Goal: Task Accomplishment & Management: Complete application form

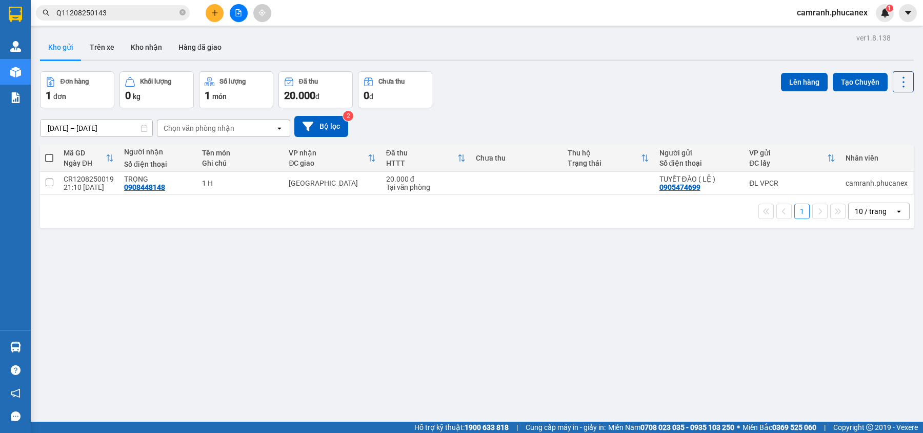
click at [220, 11] on button at bounding box center [215, 13] width 18 height 18
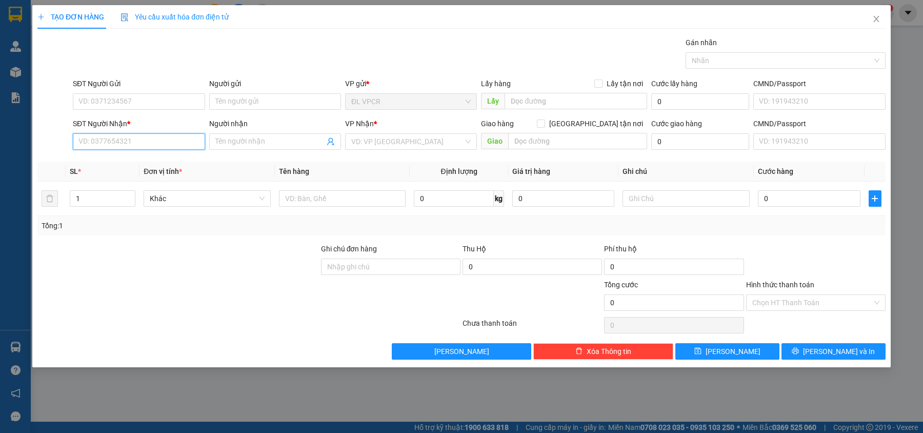
click at [179, 144] on input "SĐT Người Nhận *" at bounding box center [139, 141] width 132 height 16
click at [78, 142] on input "888" at bounding box center [139, 141] width 132 height 16
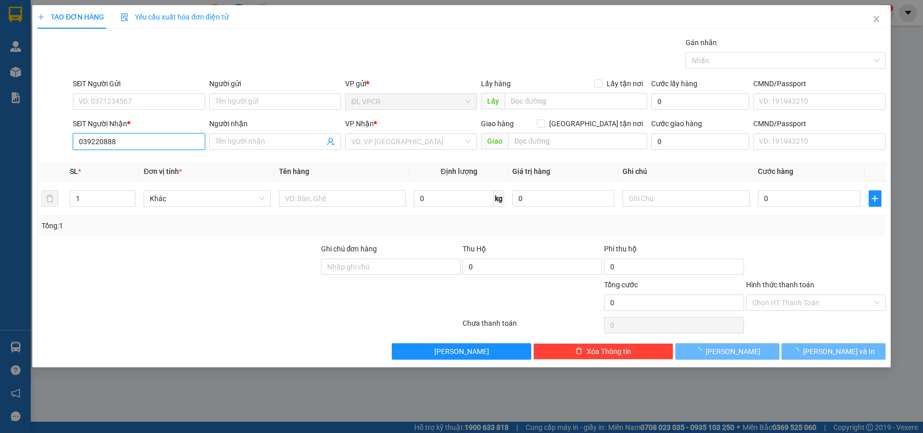
type input "0392206888"
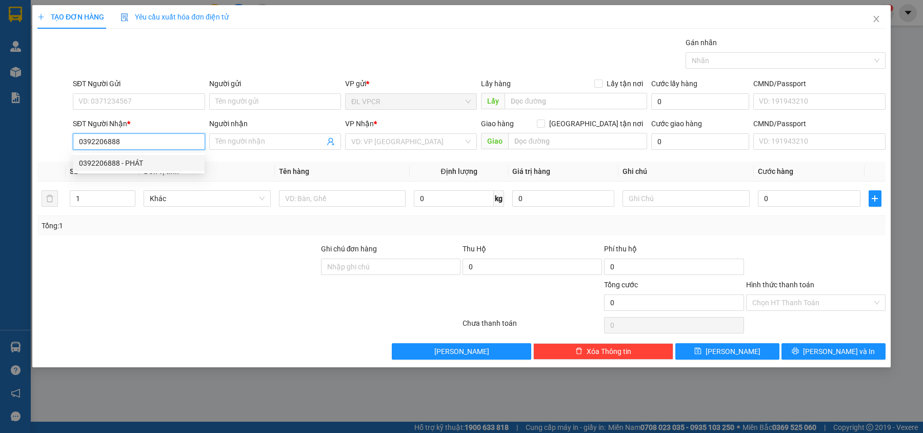
click at [118, 158] on div "0392206888 - PHÁT" at bounding box center [138, 162] width 119 height 11
type input "PHÁT"
type input "0392206888"
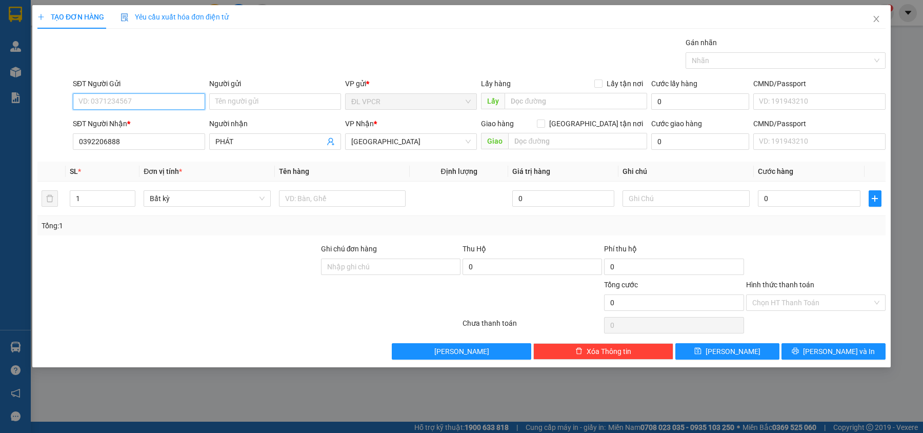
click at [146, 103] on input "SĐT Người Gửi" at bounding box center [139, 101] width 132 height 16
click at [154, 120] on div "0384153637 - LẠC" at bounding box center [138, 122] width 119 height 11
type input "0384153637"
type input "LẠC"
click at [347, 197] on input "text" at bounding box center [342, 198] width 127 height 16
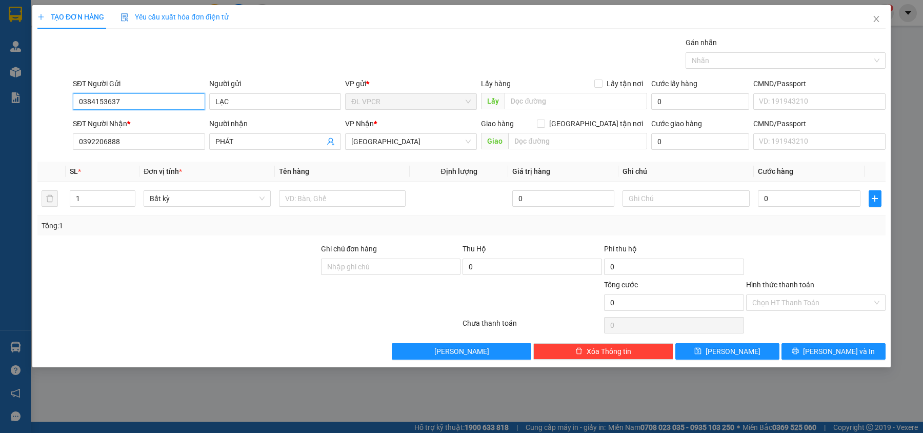
drag, startPoint x: 142, startPoint y: 102, endPoint x: 50, endPoint y: 109, distance: 92.1
click at [50, 109] on div "SĐT Người Gửi 0384153637 Người gửi LẠC VP gửi * ĐL VPCR Lấy hàng Lấy tận nơi Lấ…" at bounding box center [461, 96] width 850 height 36
type input "0394480411"
click at [241, 101] on input "LẠC" at bounding box center [275, 101] width 132 height 16
type input "L"
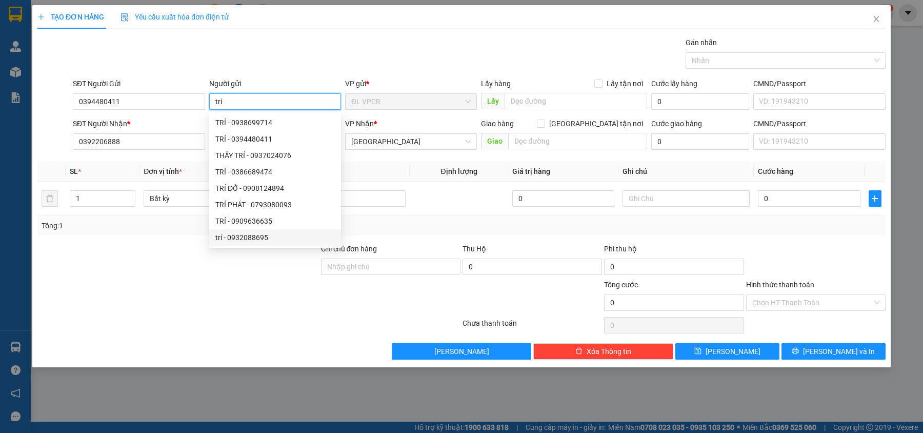
type input "trí"
click at [187, 306] on div at bounding box center [177, 297] width 283 height 36
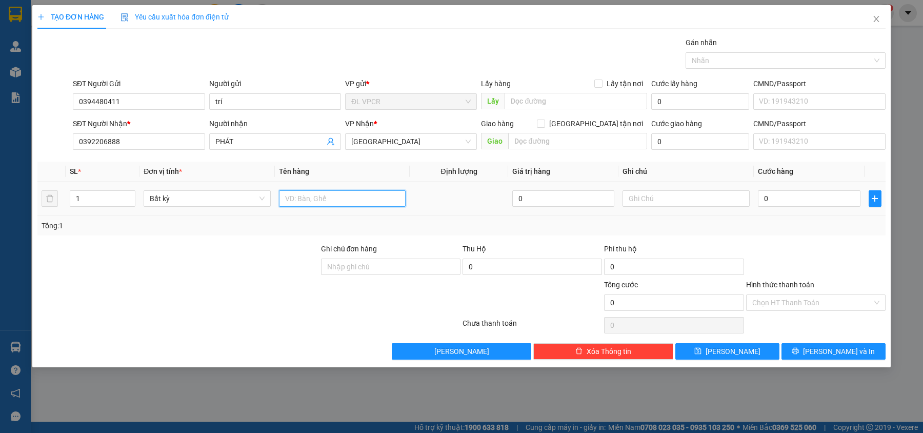
click at [341, 205] on input "text" at bounding box center [342, 198] width 127 height 16
type input "1 hs"
click at [786, 202] on input "0" at bounding box center [809, 198] width 103 height 16
type input "2"
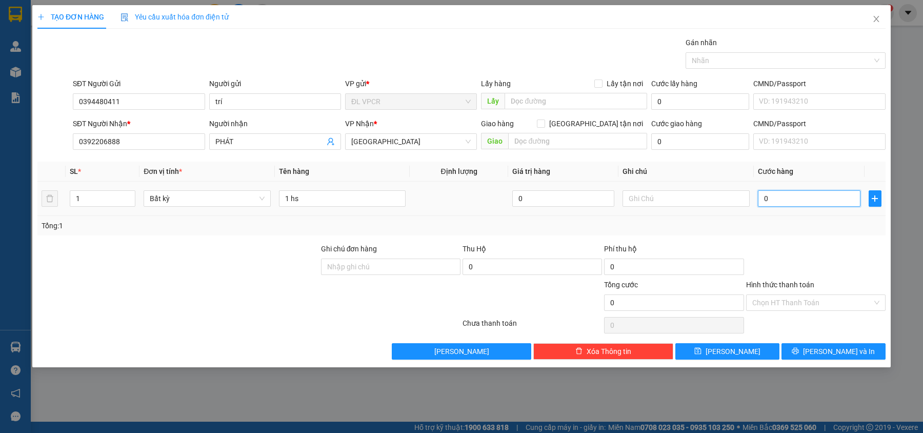
type input "2"
type input "20"
type input "20.000"
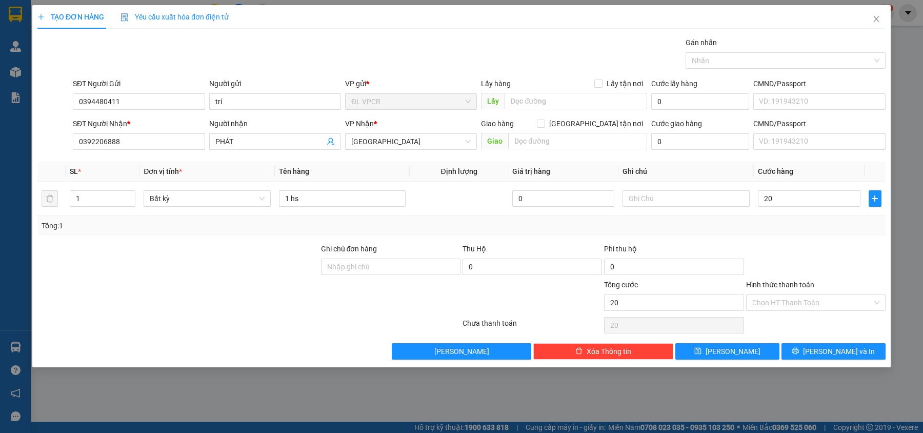
type input "20.000"
drag, startPoint x: 782, startPoint y: 249, endPoint x: 825, endPoint y: 308, distance: 72.7
click at [783, 249] on div at bounding box center [815, 261] width 141 height 36
click at [827, 308] on input "Hình thức thanh toán" at bounding box center [812, 302] width 120 height 15
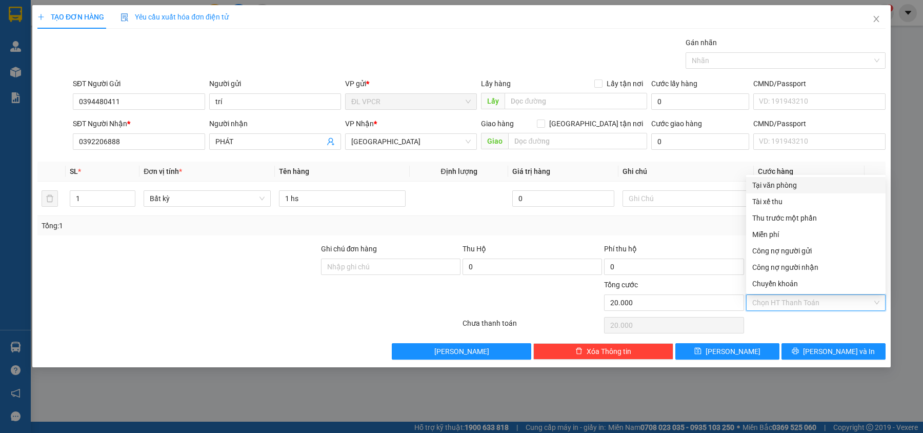
click at [788, 185] on div "Tại văn phòng" at bounding box center [815, 184] width 127 height 11
type input "0"
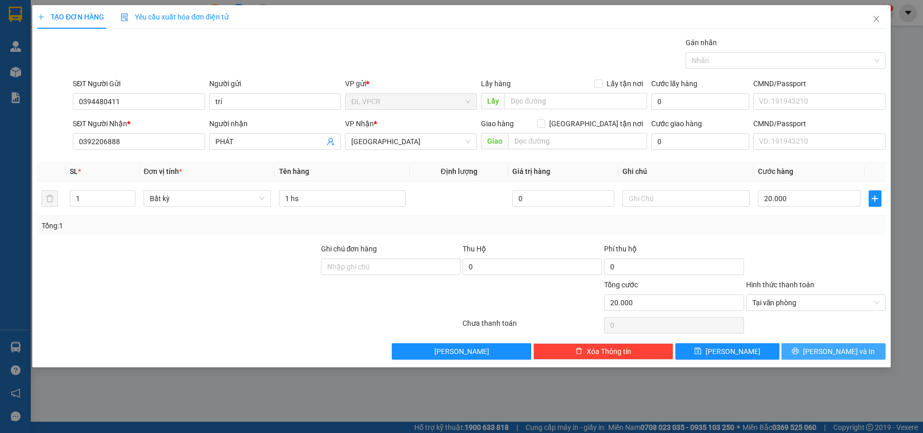
click at [847, 359] on button "[PERSON_NAME] và In" at bounding box center [833, 351] width 104 height 16
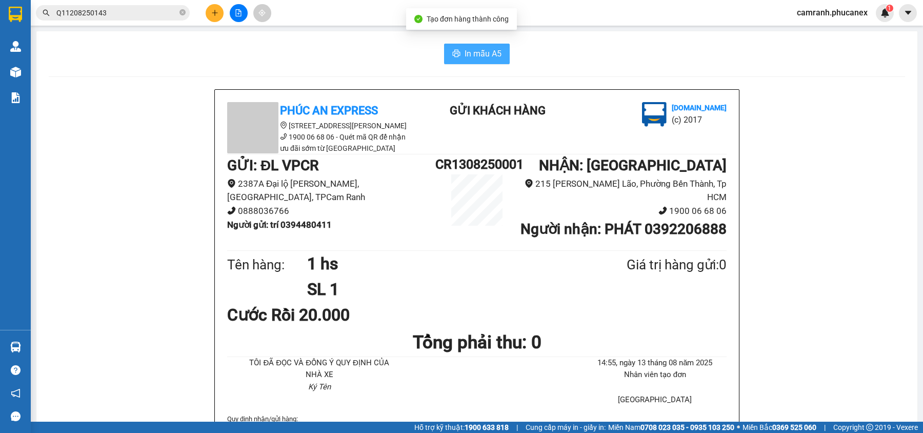
click at [446, 56] on button "In mẫu A5" at bounding box center [477, 54] width 66 height 21
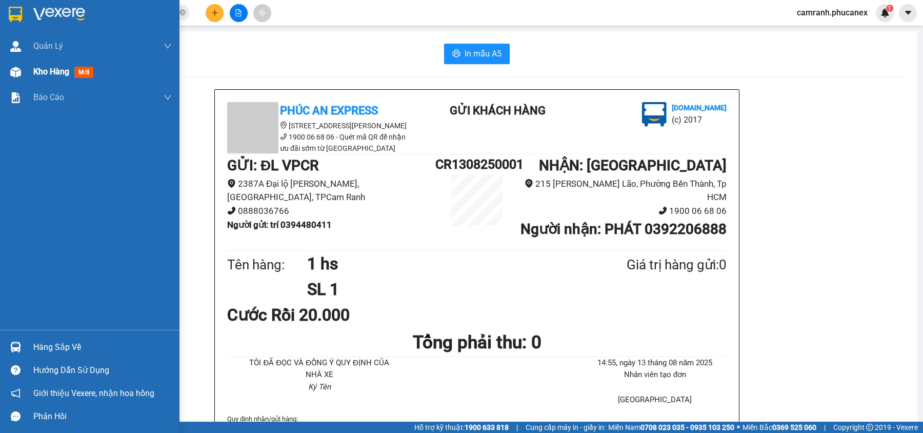
click at [46, 72] on span "Kho hàng" at bounding box center [51, 72] width 36 height 10
